Goal: Find specific page/section: Find specific page/section

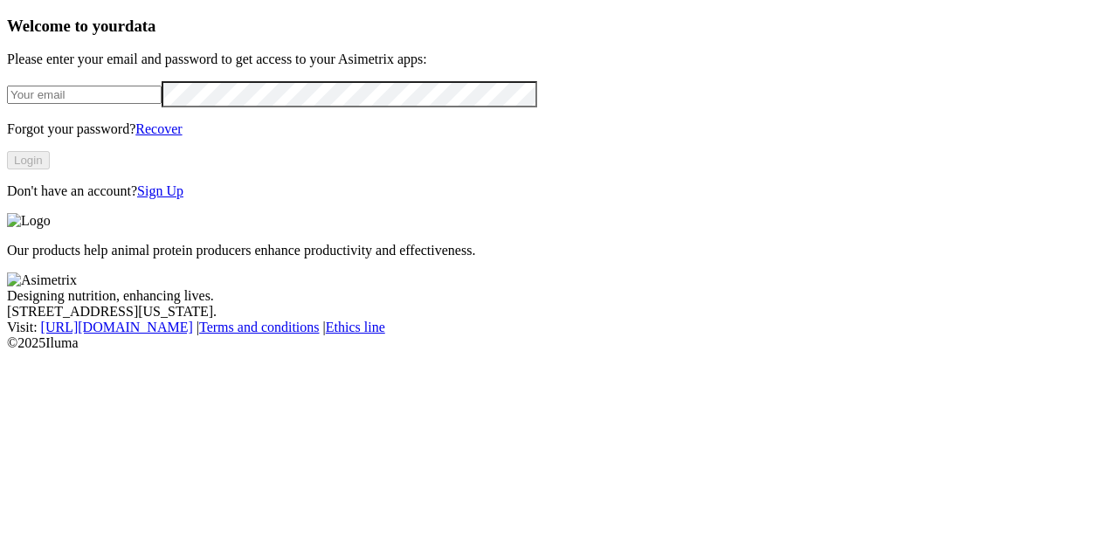
type input "[EMAIL_ADDRESS][DOMAIN_NAME]"
click at [50, 169] on button "Login" at bounding box center [28, 160] width 43 height 18
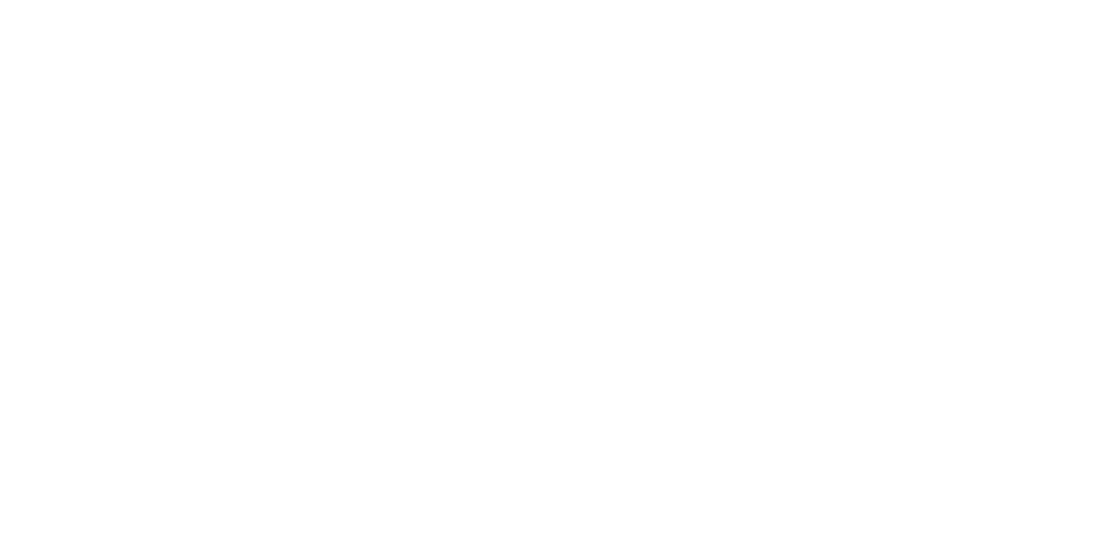
scroll to position [1072, 0]
